Goal: Navigation & Orientation: Find specific page/section

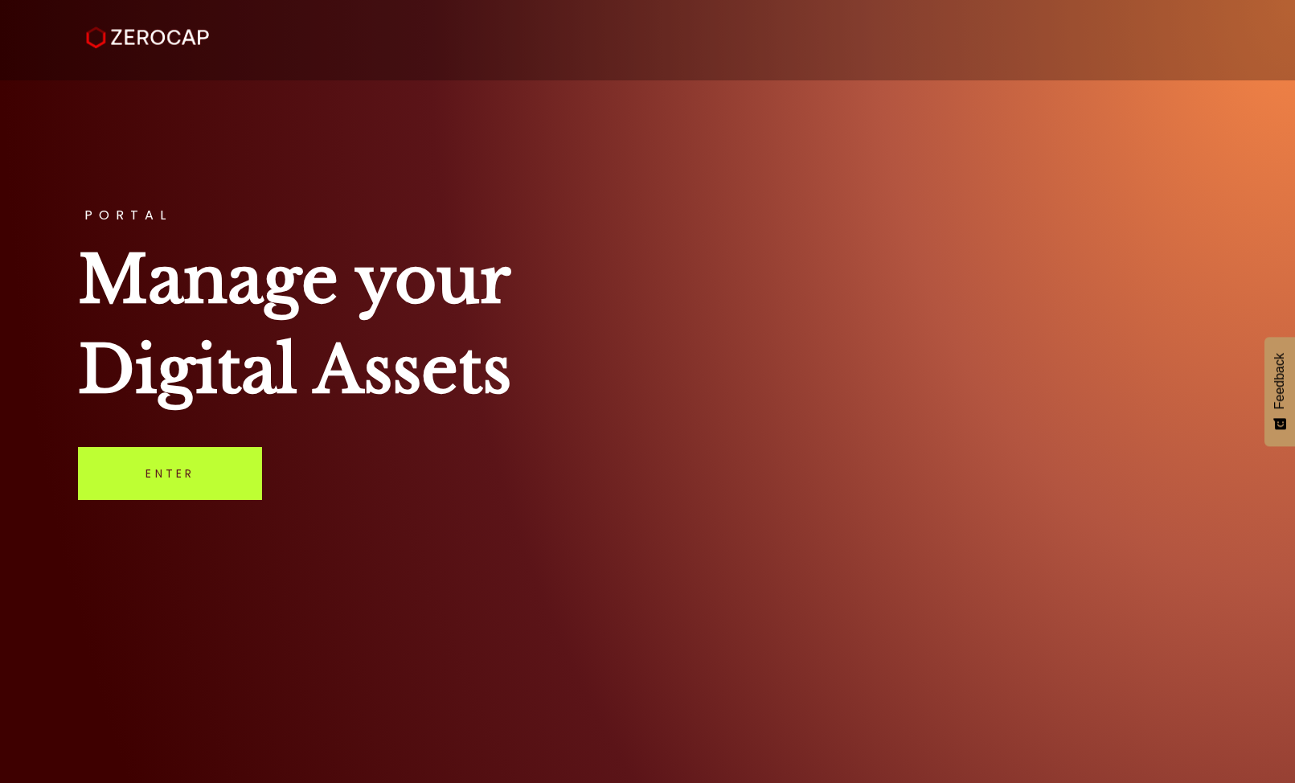
click at [141, 477] on link "Enter" at bounding box center [170, 473] width 184 height 53
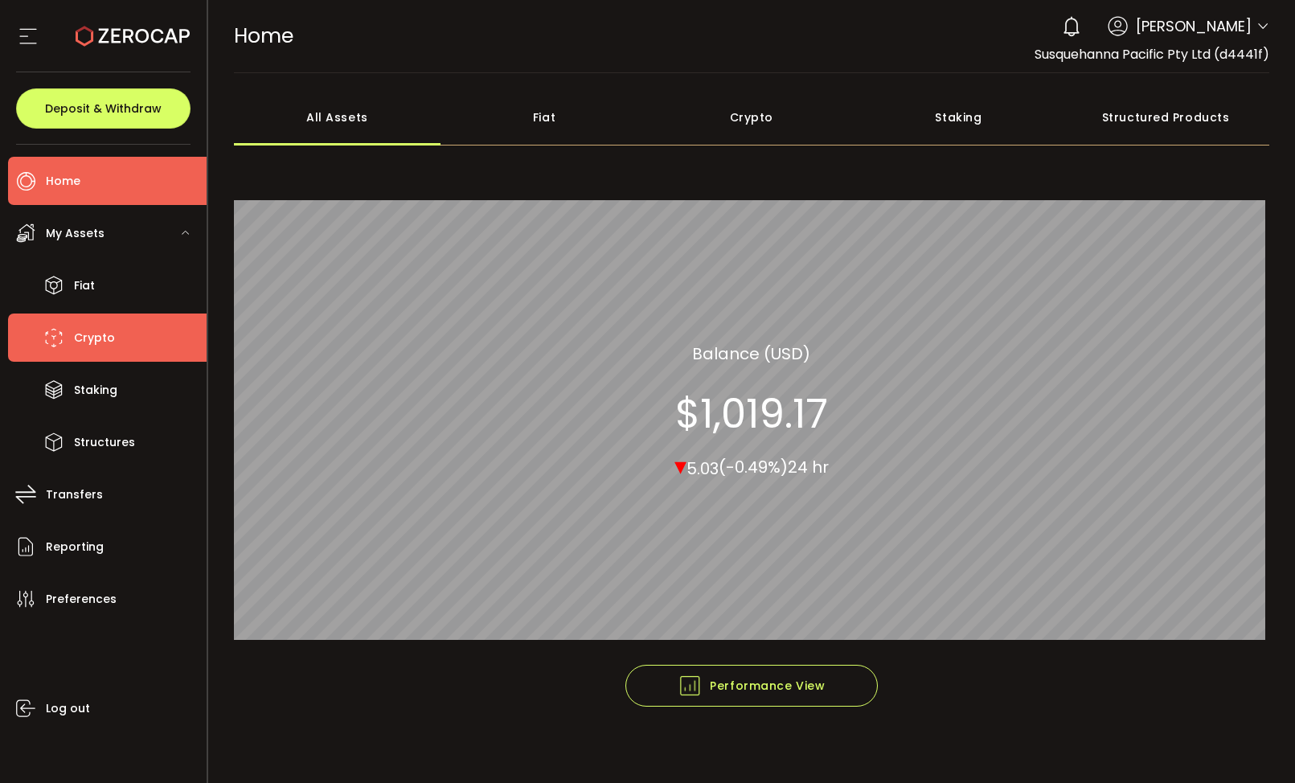
click at [111, 340] on span "Crypto" at bounding box center [94, 337] width 41 height 23
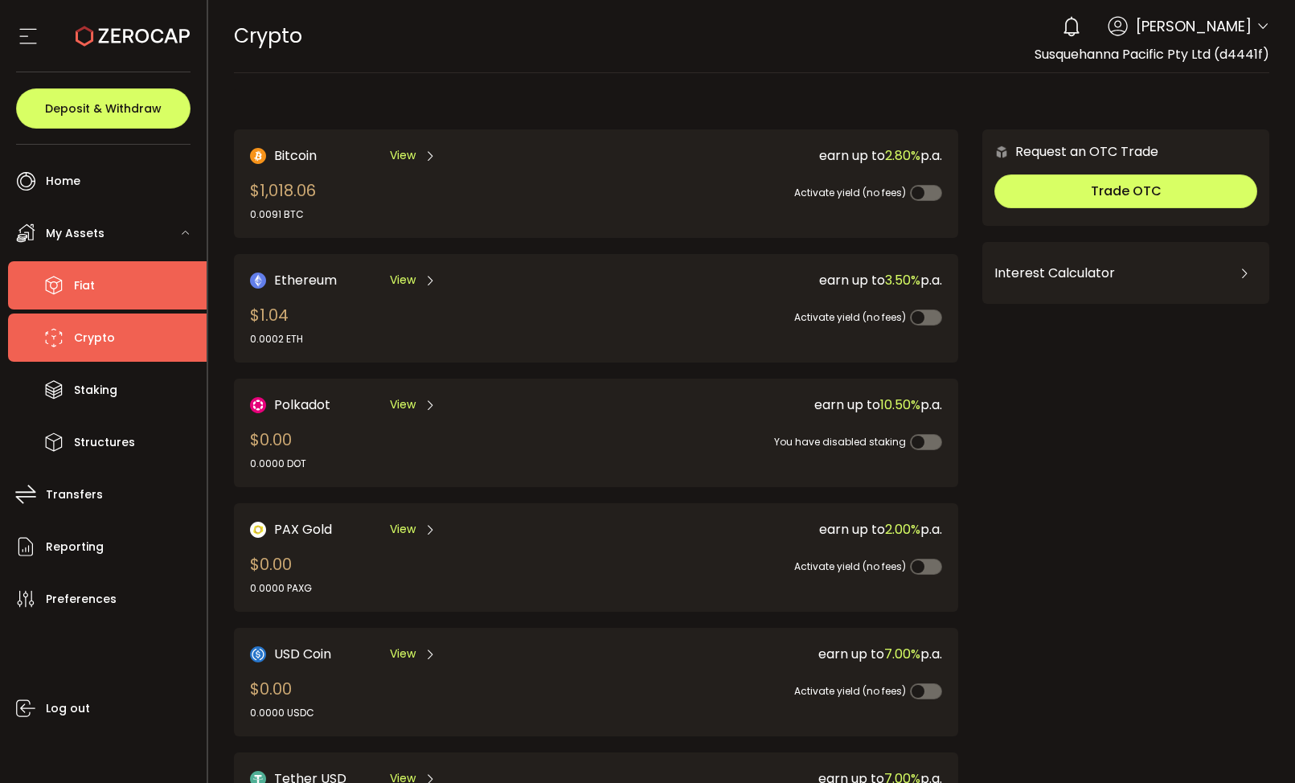
click at [73, 288] on li "Fiat" at bounding box center [107, 285] width 199 height 48
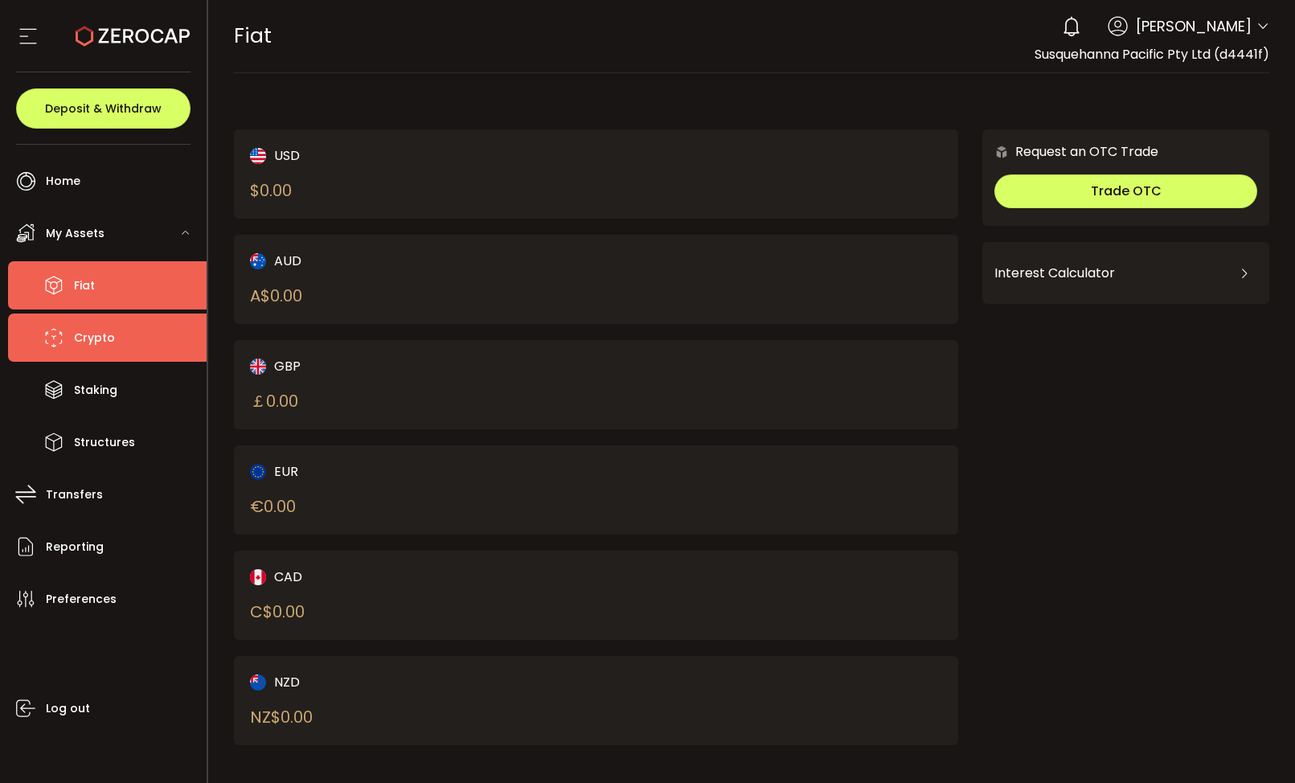
click at [97, 334] on span "Crypto" at bounding box center [94, 337] width 41 height 23
